Goal: Task Accomplishment & Management: Manage account settings

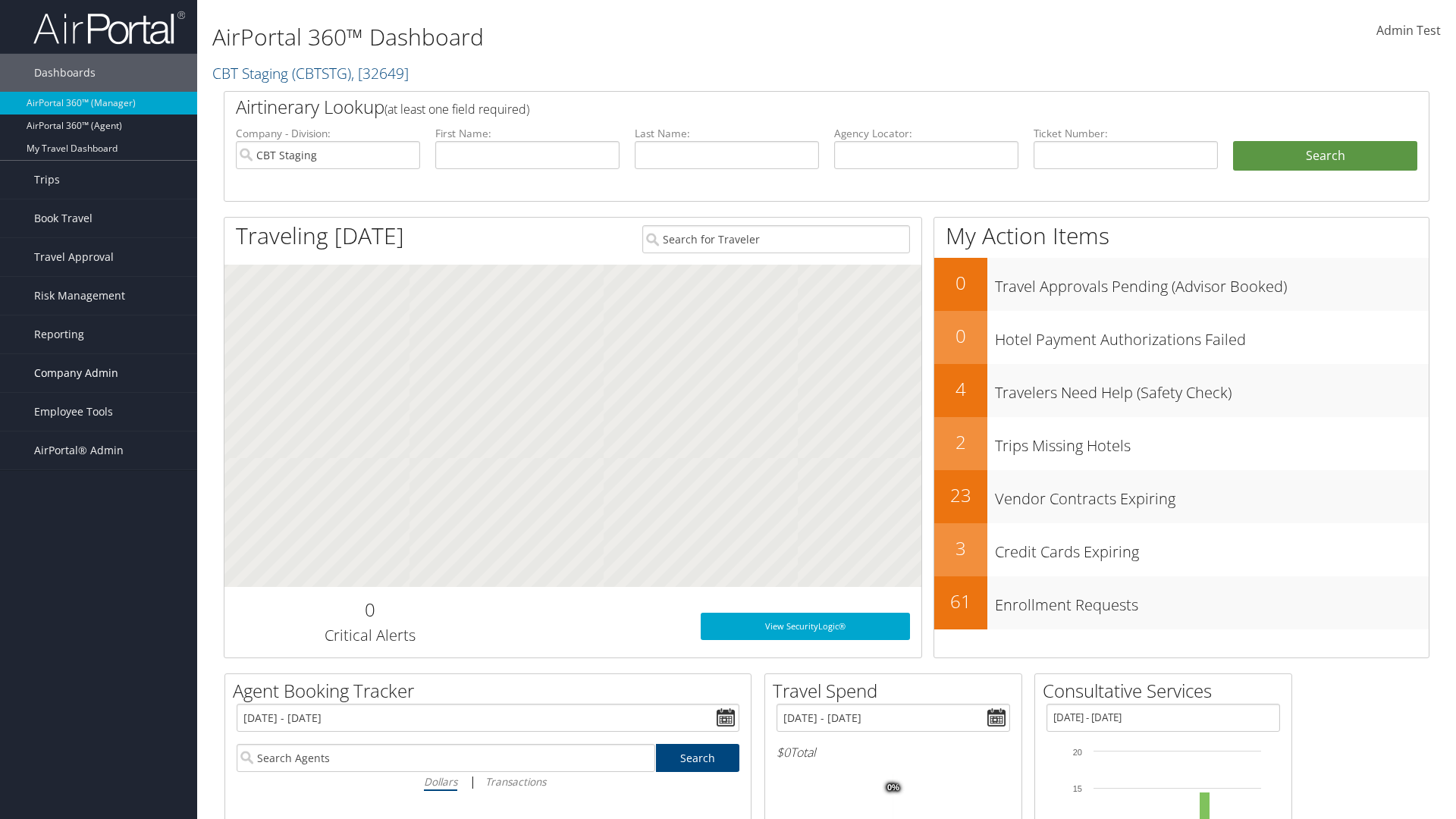
click at [99, 373] on span "Company Admin" at bounding box center [76, 373] width 84 height 38
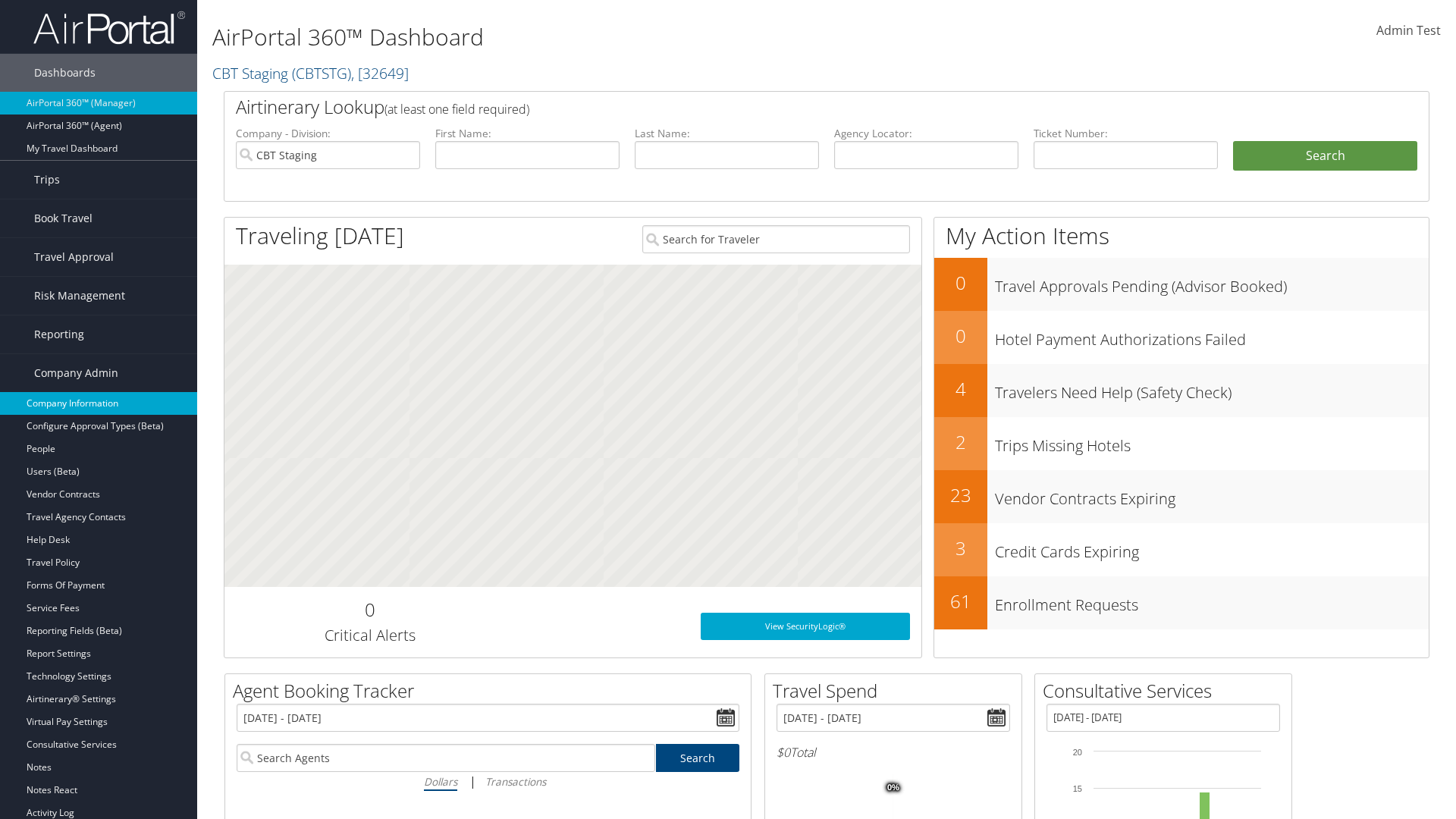
click at [99, 404] on link "Company Information" at bounding box center [99, 403] width 197 height 23
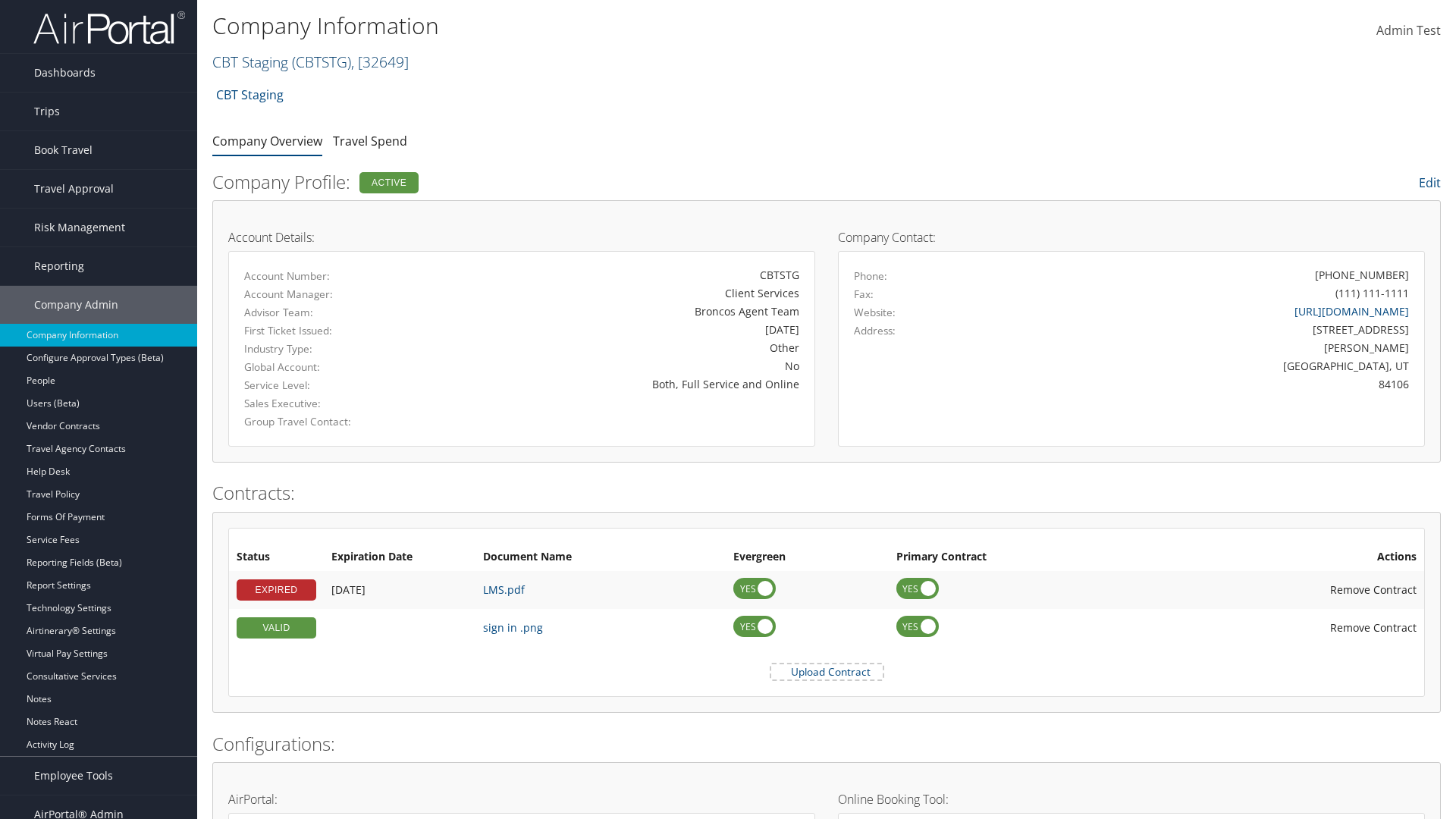
click at [250, 61] on link "CBT Staging ( CBTSTG ) , [ 32649 ]" at bounding box center [310, 62] width 197 height 21
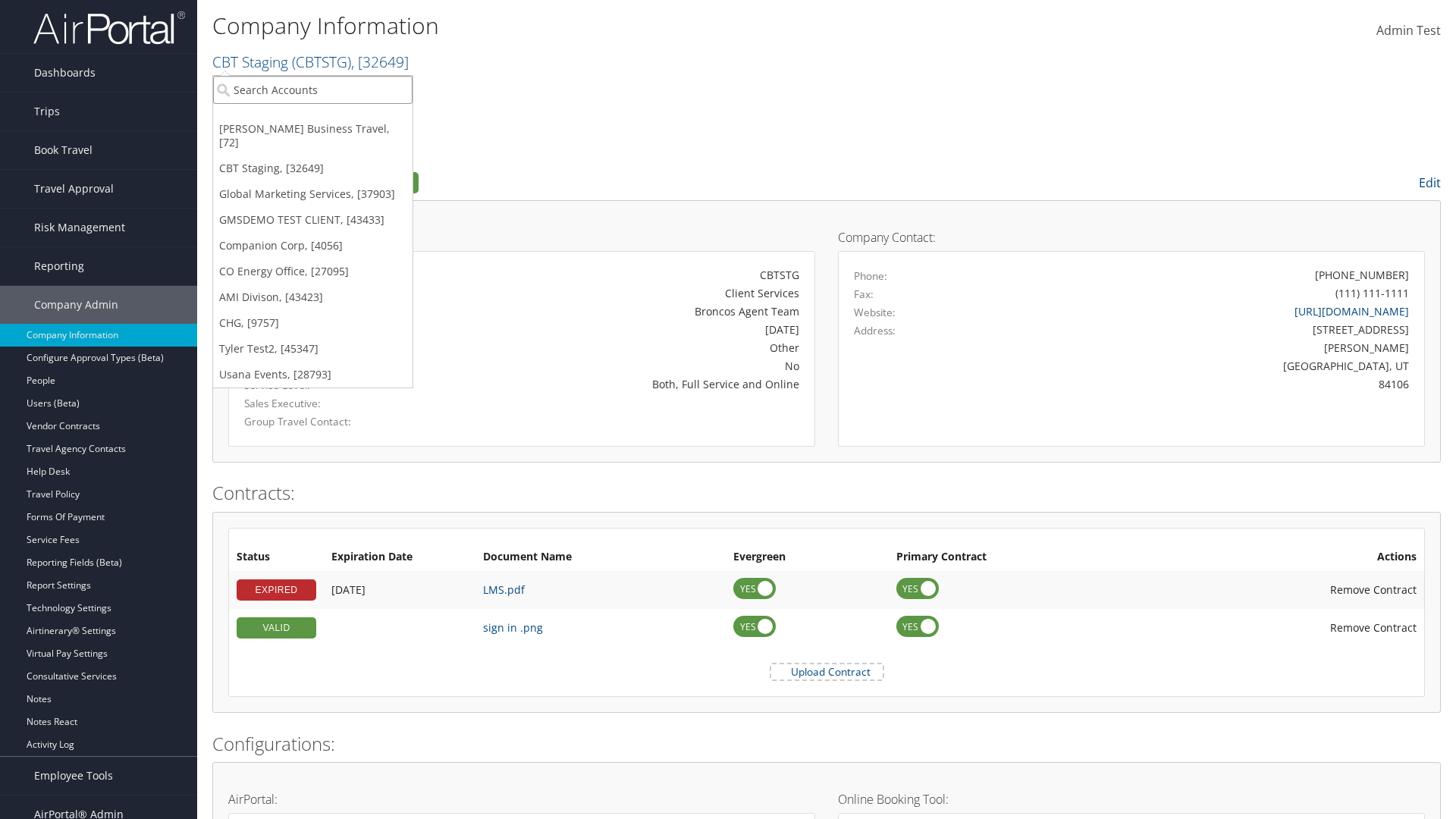
click at [312, 89] on input "search" at bounding box center [313, 89] width 200 height 28
type input "[PERSON_NAME] Business Travel"
click at [334, 118] on div "[PERSON_NAME] Business Travel (C10001), [72]" at bounding box center [334, 117] width 259 height 14
